Goal: Task Accomplishment & Management: Complete application form

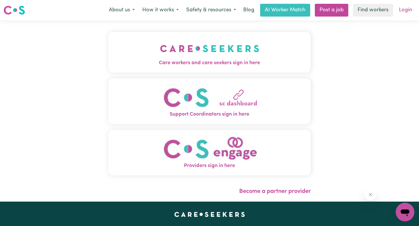
click at [406, 11] on link "Login" at bounding box center [405, 10] width 20 height 13
click at [404, 12] on link "Login" at bounding box center [405, 10] width 20 height 13
click at [404, 14] on link "Login" at bounding box center [405, 10] width 20 height 13
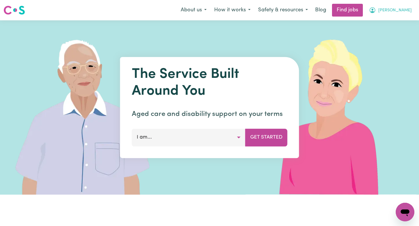
click at [376, 8] on icon "My Account" at bounding box center [372, 10] width 7 height 7
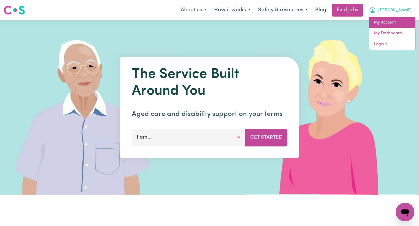
click at [391, 21] on link "My Account" at bounding box center [392, 22] width 46 height 11
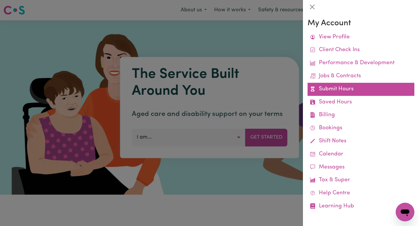
click at [344, 92] on link "Submit Hours" at bounding box center [361, 89] width 107 height 13
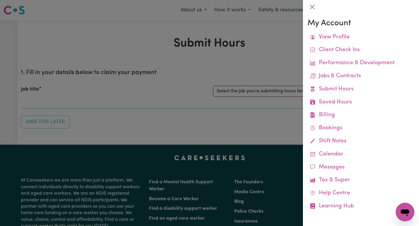
click at [260, 108] on div at bounding box center [209, 113] width 419 height 226
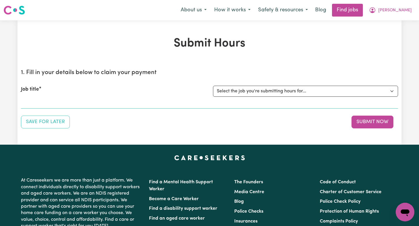
click at [280, 97] on div "Job title Select the job you're submitting hours for... [Nicholas Markou] Wedne…" at bounding box center [209, 91] width 377 height 25
click at [290, 91] on select "Select the job you're submitting hours for... [Nicholas Markou] Wednesday" at bounding box center [305, 91] width 185 height 11
select select "13779"
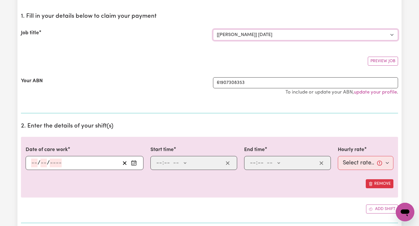
scroll to position [62, 0]
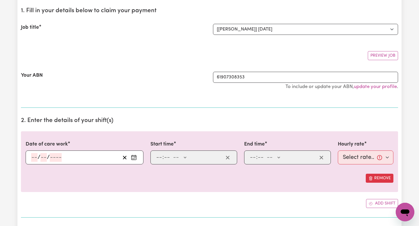
click at [35, 151] on div "/ /" at bounding box center [85, 158] width 118 height 14
click at [35, 153] on div "/ /" at bounding box center [85, 158] width 118 height 14
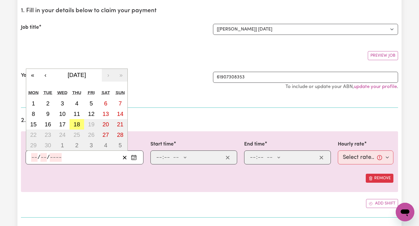
click at [35, 156] on input "number" at bounding box center [34, 157] width 6 height 9
click at [64, 123] on abbr "17" at bounding box center [62, 124] width 6 height 6
type input "2025-09-17"
type input "17"
type input "9"
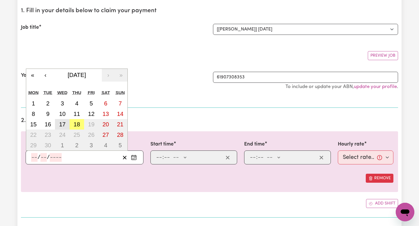
type input "2025"
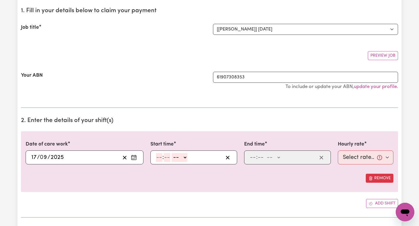
click at [161, 157] on input "number" at bounding box center [159, 157] width 6 height 9
type input "9"
type input "00"
click at [177, 158] on select "-- AM PM" at bounding box center [179, 157] width 16 height 9
select select "am"
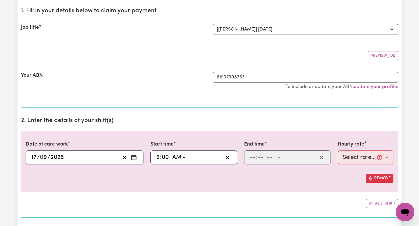
type input "09:00"
type input "0"
click at [252, 158] on input "number" at bounding box center [253, 157] width 6 height 9
type input "3"
type input "30"
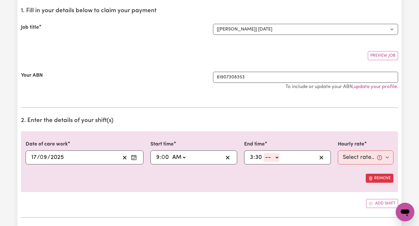
click at [270, 157] on select "-- AM PM" at bounding box center [272, 157] width 16 height 9
select select "pm"
type input "15:30"
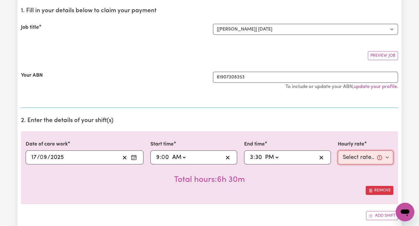
click at [351, 159] on select "Select rate... $50.00 (Weekday)" at bounding box center [366, 158] width 56 height 14
select select "50-Weekday"
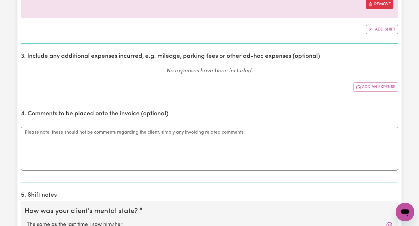
scroll to position [249, 0]
click at [378, 86] on button "Add an expense" at bounding box center [376, 86] width 45 height 9
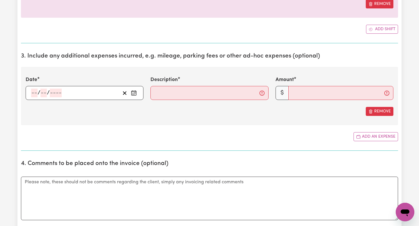
click at [36, 95] on input "number" at bounding box center [34, 93] width 6 height 9
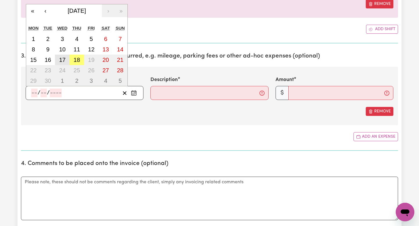
click at [61, 60] on abbr "17" at bounding box center [62, 60] width 6 height 6
type input "2025-09-17"
type input "17"
type input "9"
type input "2025"
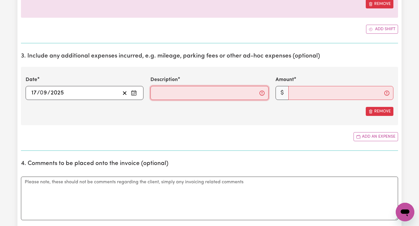
click at [157, 92] on input "Description" at bounding box center [209, 93] width 118 height 14
type input "kms"
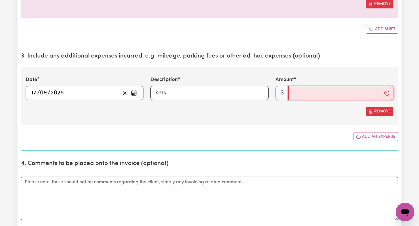
click at [308, 94] on input "Amount" at bounding box center [340, 93] width 105 height 14
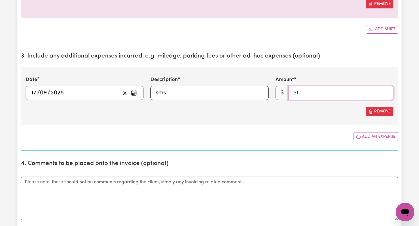
type input "51"
click at [316, 133] on div "Add an expense" at bounding box center [209, 136] width 377 height 9
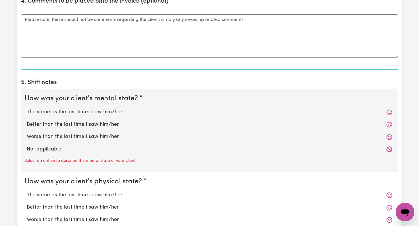
scroll to position [414, 0]
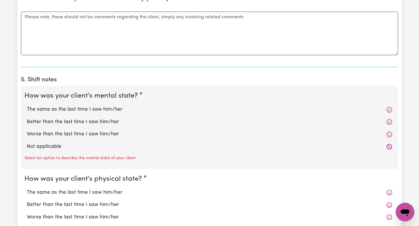
click at [158, 118] on label "Better than the last time I saw him/her" at bounding box center [209, 122] width 365 height 8
click at [27, 118] on input "Better than the last time I saw him/her" at bounding box center [26, 118] width 0 height 0
radio input "true"
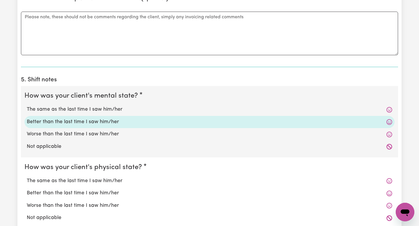
click at [246, 195] on label "Better than the last time I saw him/her" at bounding box center [209, 194] width 365 height 8
click at [27, 190] on input "Better than the last time I saw him/her" at bounding box center [26, 189] width 0 height 0
radio input "true"
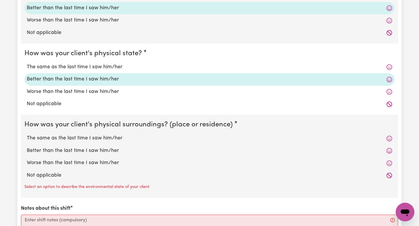
scroll to position [532, 0]
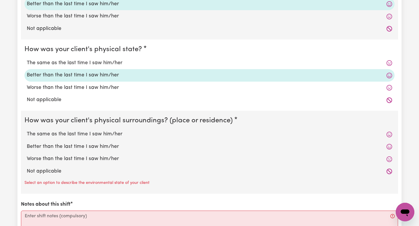
click at [205, 144] on label "Better than the last time I saw him/her" at bounding box center [209, 147] width 365 height 8
click at [27, 143] on input "Better than the last time I saw him/her" at bounding box center [26, 143] width 0 height 0
radio input "true"
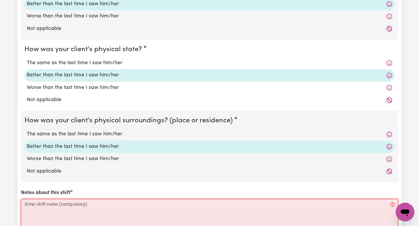
click at [150, 201] on textarea "Notes about this shift" at bounding box center [209, 221] width 377 height 44
click at [148, 202] on textarea "Notes about this shift" at bounding box center [209, 221] width 377 height 44
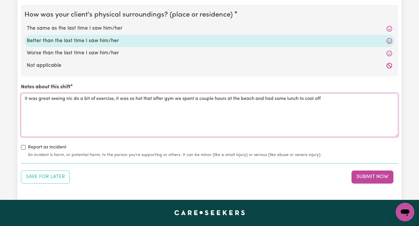
scroll to position [673, 0]
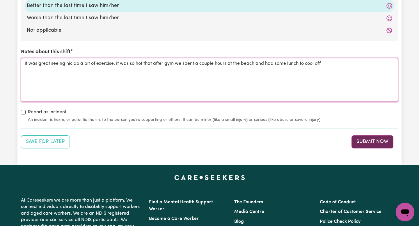
type textarea "it was great seeing nic do a bit of exercise, it was so hot that after gym we s…"
click at [358, 141] on button "Submit Now" at bounding box center [372, 142] width 42 height 13
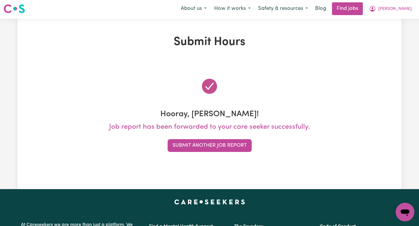
scroll to position [0, 0]
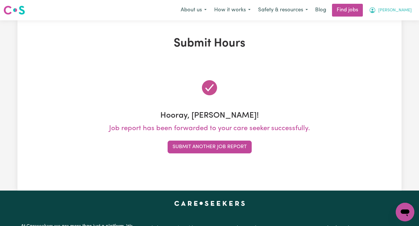
click at [397, 13] on button "vincent" at bounding box center [390, 10] width 50 height 12
click at [245, 72] on div at bounding box center [209, 88] width 377 height 33
